Goal: Use online tool/utility

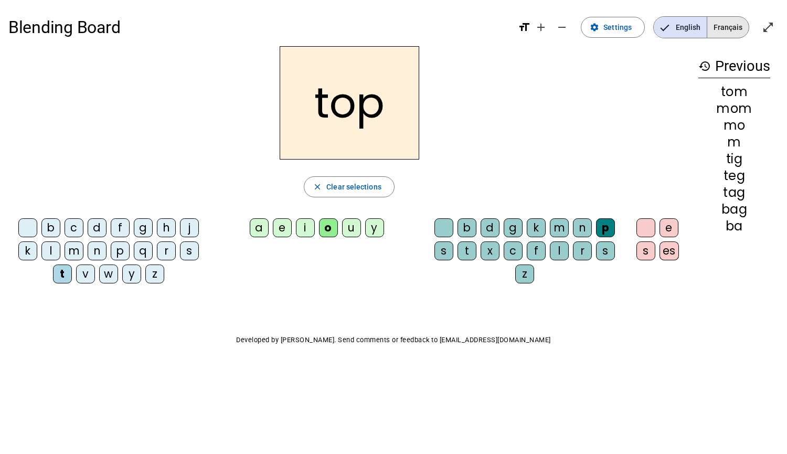
click at [728, 25] on span "Français" at bounding box center [727, 27] width 41 height 21
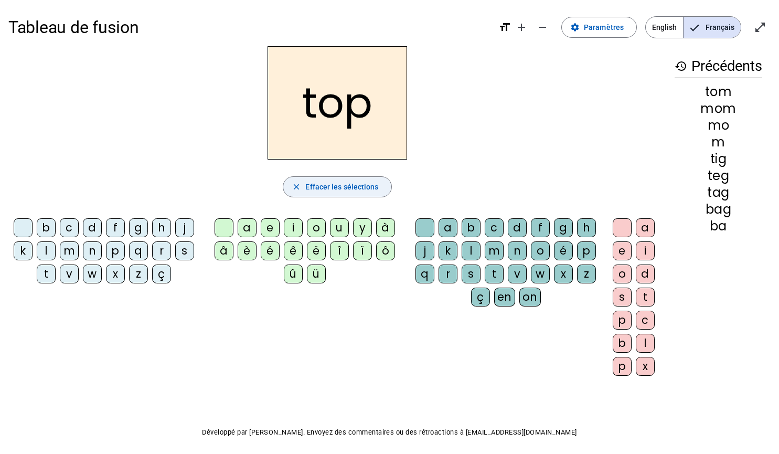
click at [342, 184] on span "Effacer les sélections" at bounding box center [341, 186] width 73 height 13
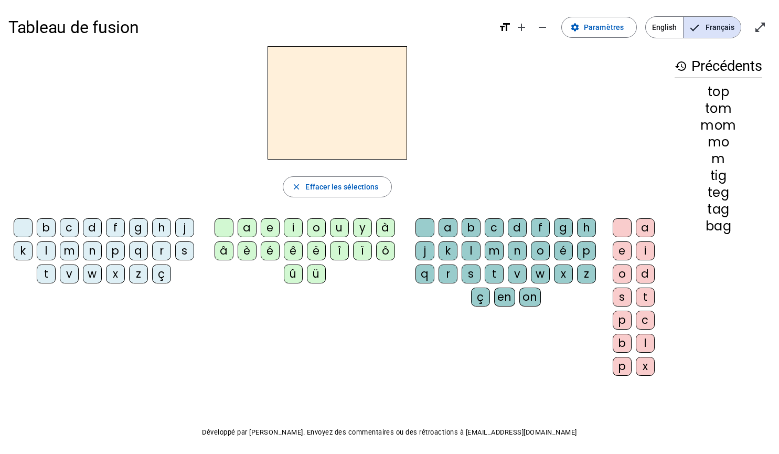
click at [263, 222] on div "e" at bounding box center [270, 227] width 19 height 19
click at [338, 197] on span "button" at bounding box center [337, 186] width 108 height 25
click at [253, 220] on div "a" at bounding box center [247, 227] width 19 height 19
click at [472, 229] on div "b" at bounding box center [471, 227] width 19 height 19
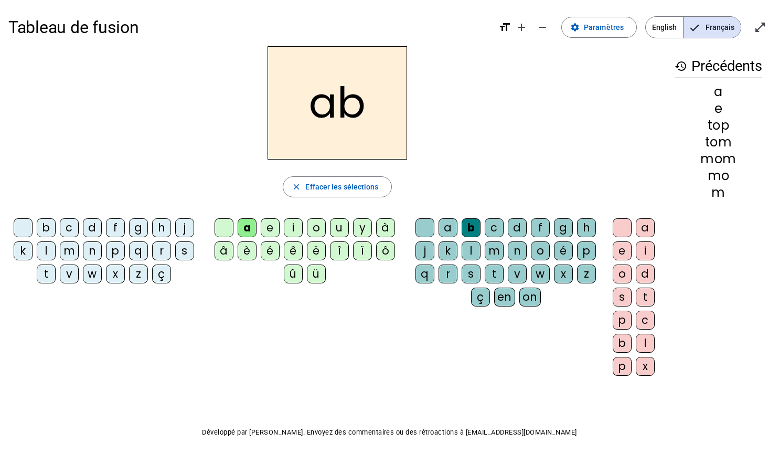
click at [519, 233] on div "d" at bounding box center [517, 227] width 19 height 19
click at [361, 227] on div "y" at bounding box center [362, 227] width 19 height 19
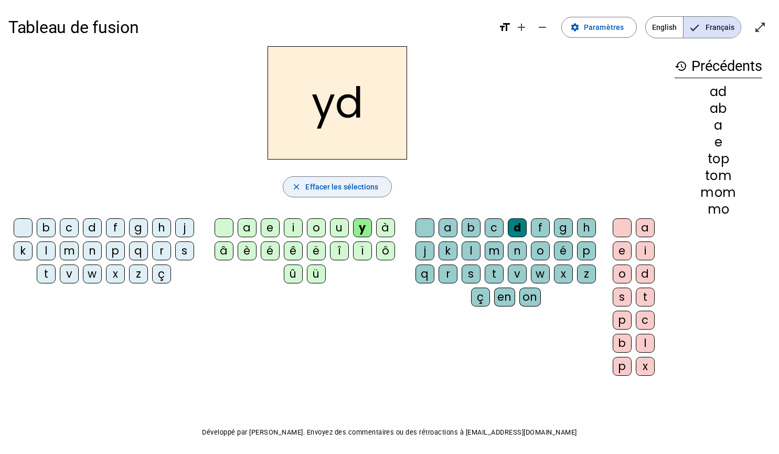
click at [305, 193] on span "button" at bounding box center [337, 186] width 108 height 25
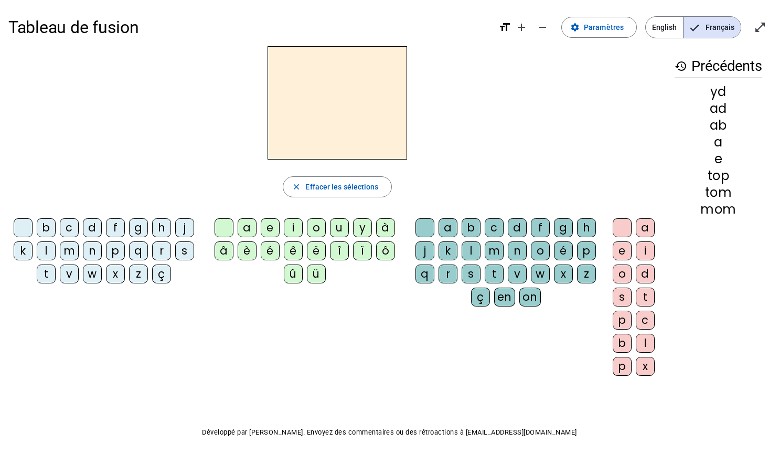
click at [49, 228] on div "b" at bounding box center [46, 227] width 19 height 19
click at [94, 230] on div "d" at bounding box center [92, 227] width 19 height 19
click at [338, 230] on div "u" at bounding box center [339, 227] width 19 height 19
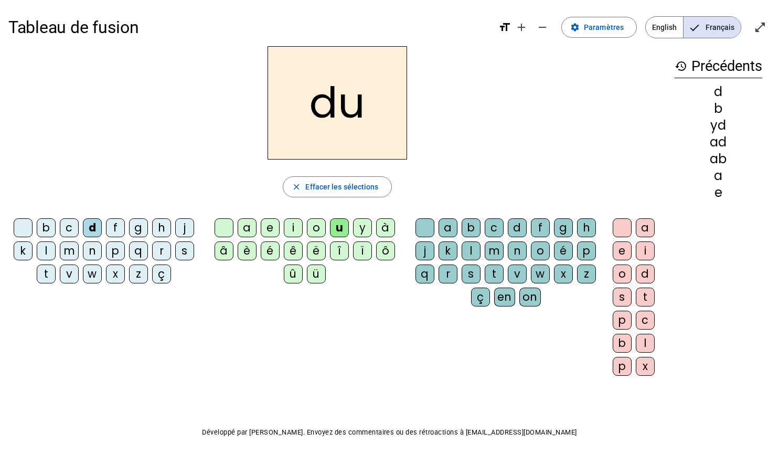
click at [496, 235] on div "c" at bounding box center [494, 227] width 19 height 19
click at [569, 44] on div "Tableau de fusion format_size add remove settings Paramètres English Français o…" at bounding box center [389, 27] width 762 height 38
